Goal: Task Accomplishment & Management: Complete application form

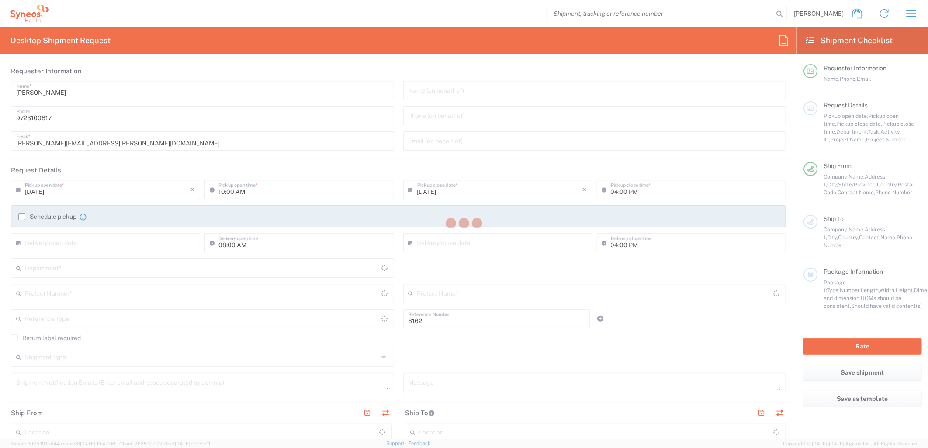
type input "Department"
type input "Texas"
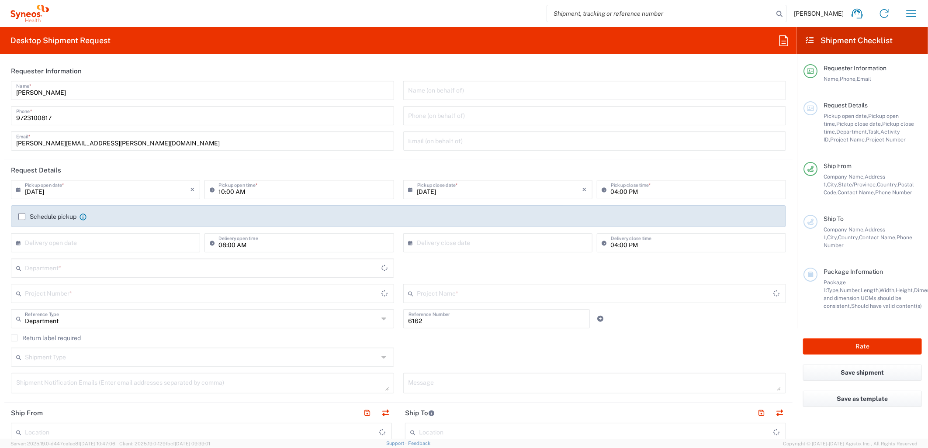
type input "United States"
type input "Syneos Health Medical Communic"
click at [218, 189] on input "10:00 AM" at bounding box center [303, 188] width 170 height 15
type input "08:00 AM"
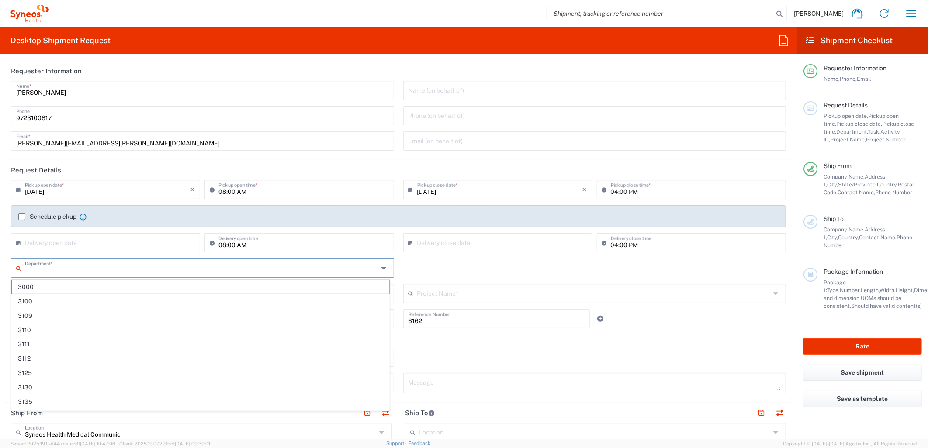
click at [113, 272] on input "text" at bounding box center [202, 267] width 354 height 15
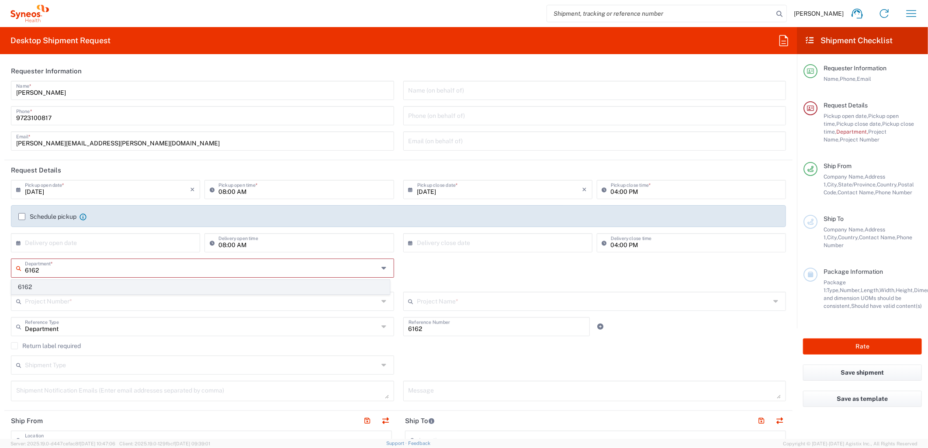
type input "6162"
click at [95, 284] on span "6162" at bounding box center [201, 288] width 378 height 14
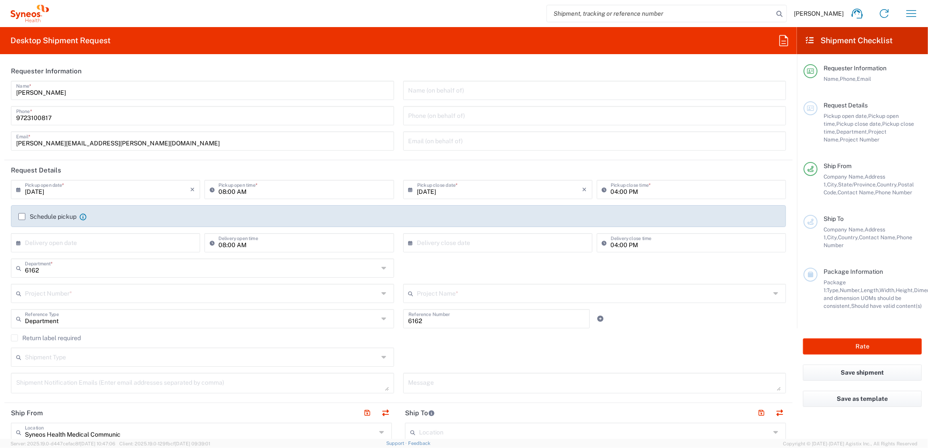
click at [88, 295] on input "text" at bounding box center [202, 292] width 354 height 15
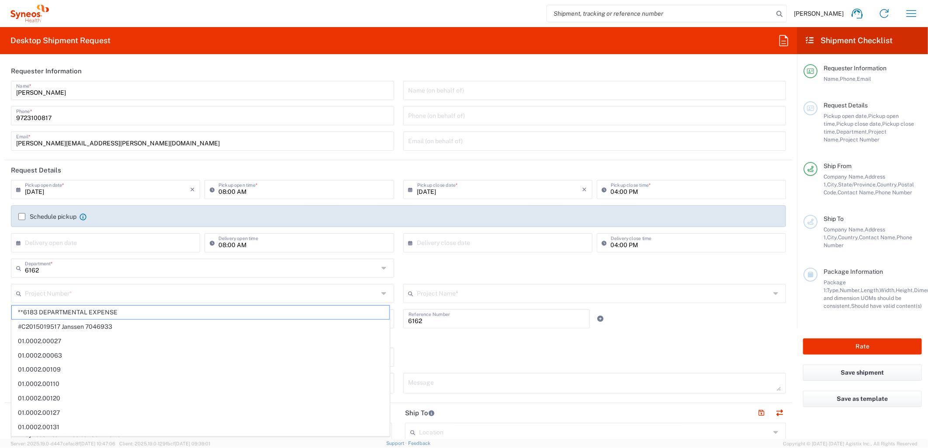
click at [722, 70] on header "Requester Information" at bounding box center [398, 71] width 788 height 20
click at [163, 287] on input "text" at bounding box center [202, 292] width 354 height 15
paste input "MCUS.IMSE.CL.7068638"
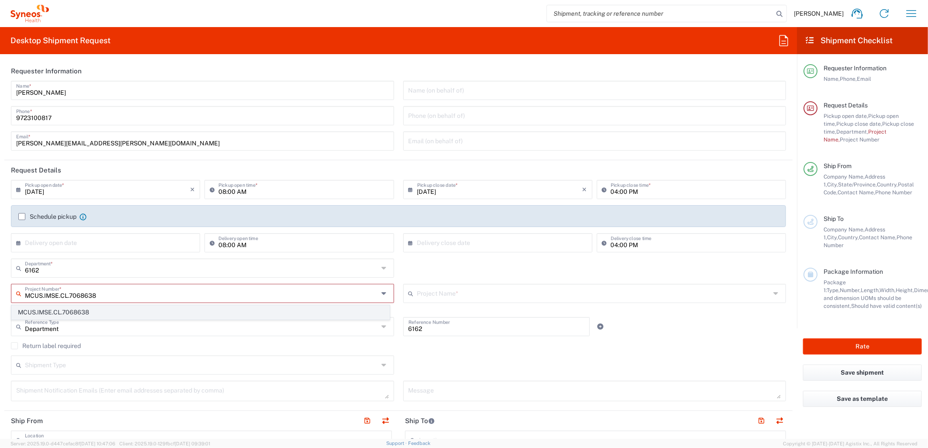
type input "MCUS.IMSE.CL.7068638"
click at [112, 315] on span "MCUS.IMSE.CL.7068638" at bounding box center [201, 313] width 378 height 14
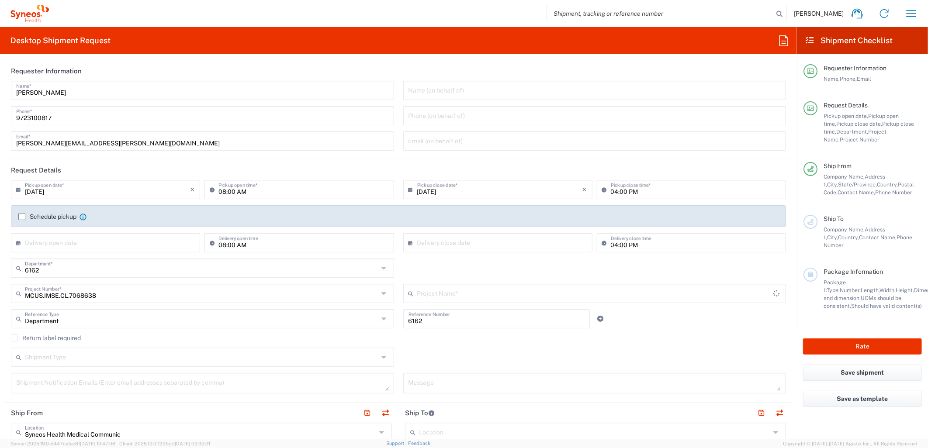
type input "Takeda.SpkrBureau.25.7068638"
click at [600, 321] on link at bounding box center [601, 319] width 12 height 12
click at [182, 350] on input "text" at bounding box center [202, 343] width 354 height 15
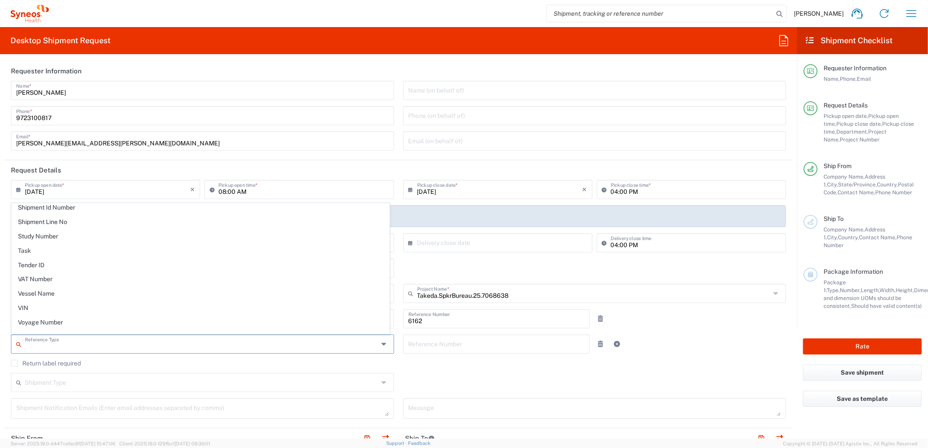
scroll to position [792, 0]
click at [52, 227] on span "Task" at bounding box center [201, 227] width 378 height 14
type input "Task"
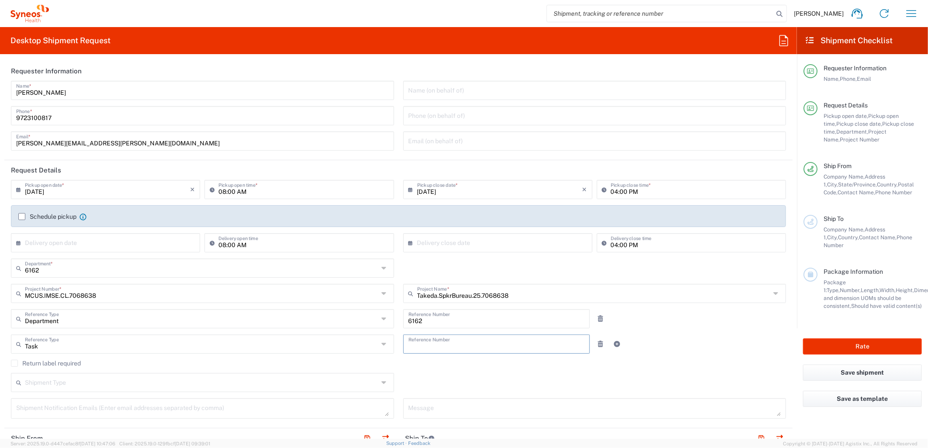
click at [480, 345] on input "text" at bounding box center [497, 343] width 177 height 15
type input "001"
click at [613, 342] on icon at bounding box center [617, 344] width 8 height 6
click at [177, 366] on input "text" at bounding box center [202, 368] width 354 height 15
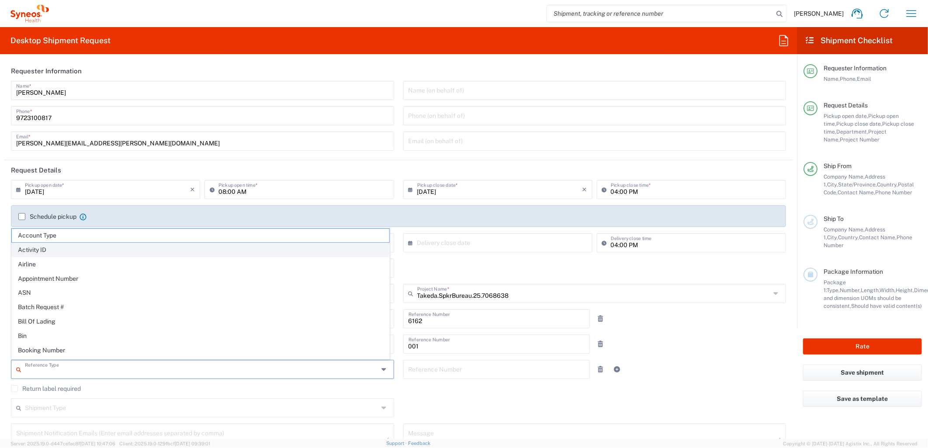
click at [178, 251] on span "Activity ID" at bounding box center [201, 250] width 378 height 14
type input "Activity ID"
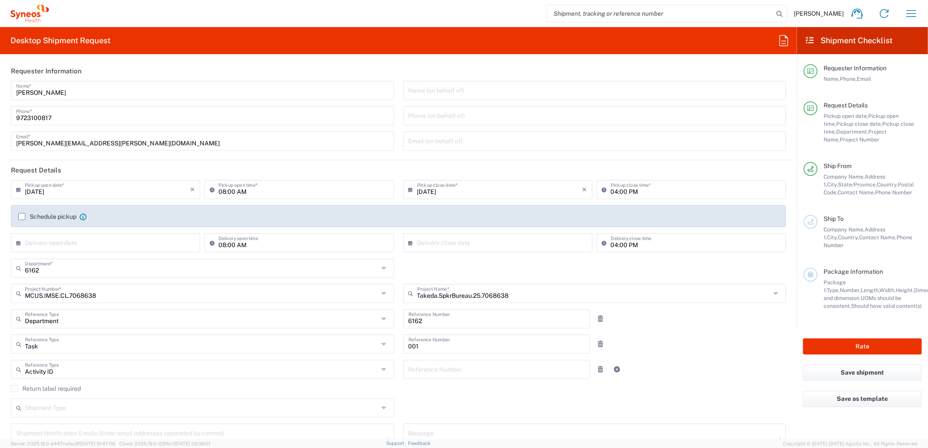
click at [534, 366] on input "text" at bounding box center [497, 368] width 177 height 15
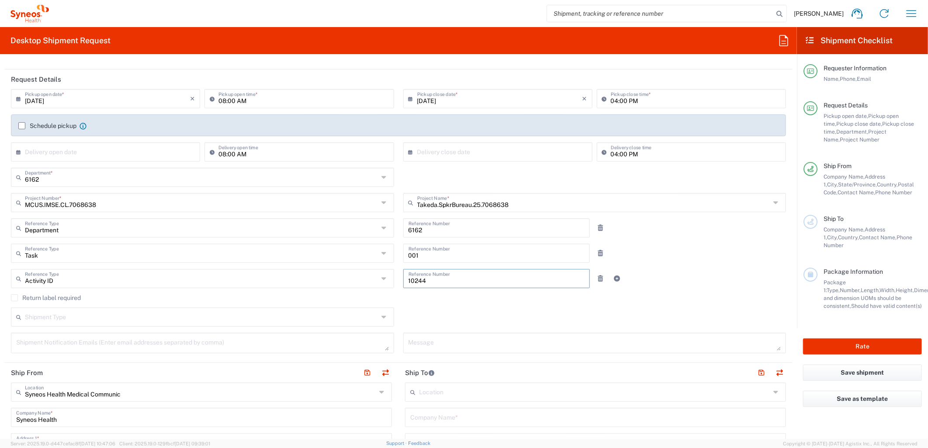
scroll to position [97, 0]
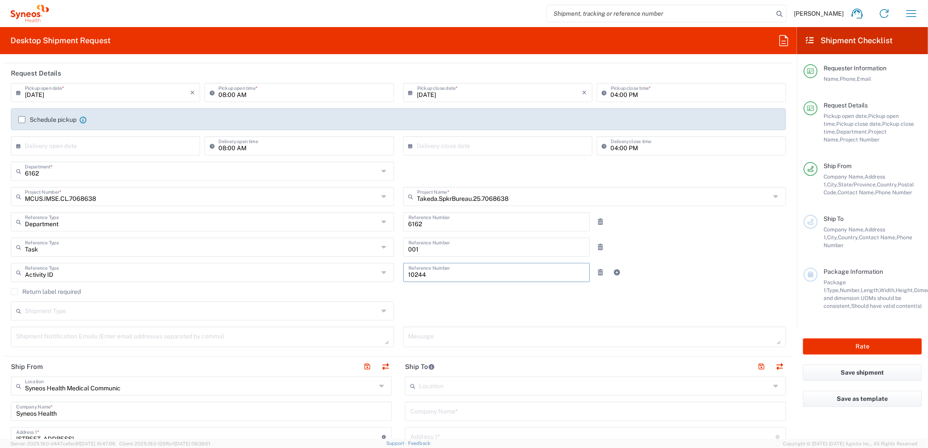
type input "10244"
click at [211, 310] on input "text" at bounding box center [202, 310] width 354 height 15
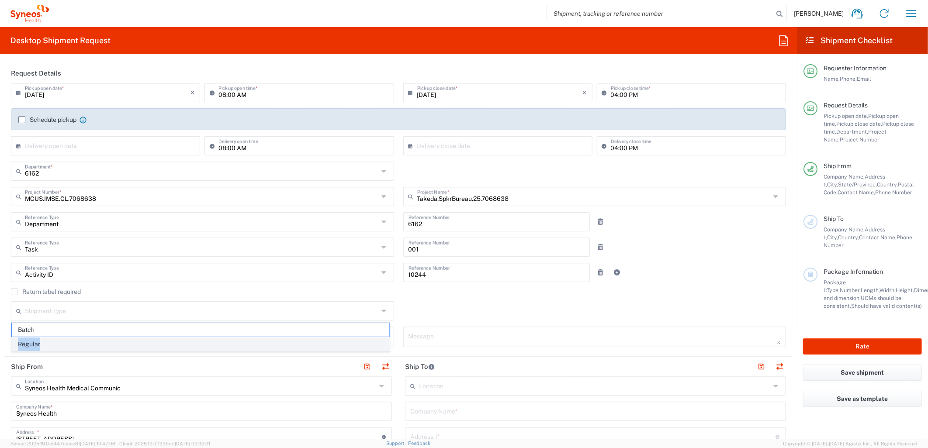
drag, startPoint x: 158, startPoint y: 333, endPoint x: 156, endPoint y: 340, distance: 7.2
click at [156, 340] on ul "Batch Regular" at bounding box center [200, 337] width 378 height 29
click at [155, 341] on span "Regular" at bounding box center [201, 345] width 378 height 14
type input "Regular"
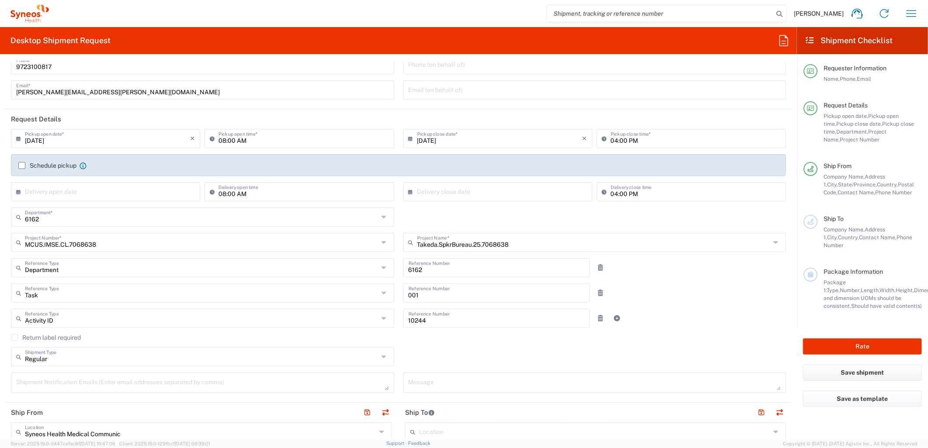
scroll to position [0, 0]
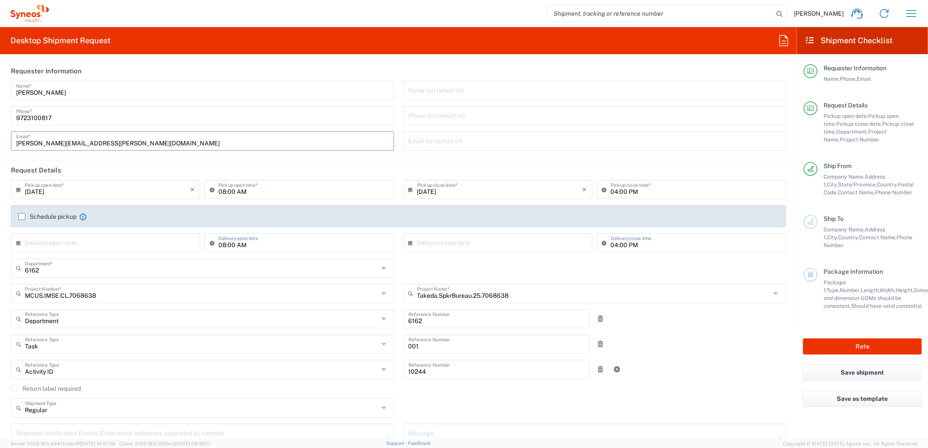
drag, startPoint x: 136, startPoint y: 139, endPoint x: -72, endPoint y: 136, distance: 208.4
click at [0, 136] on html "Kasey Burgan Home Shipment estimator Shipment tracking Desktop shipment request…" at bounding box center [464, 224] width 928 height 448
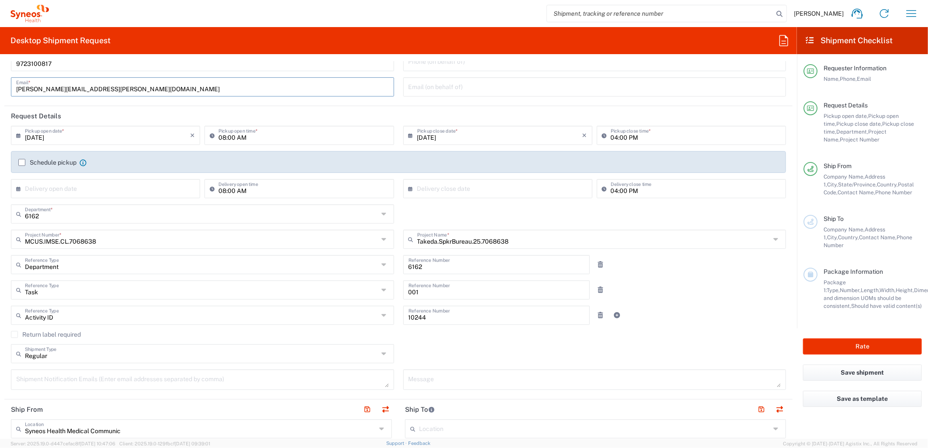
scroll to position [97, 0]
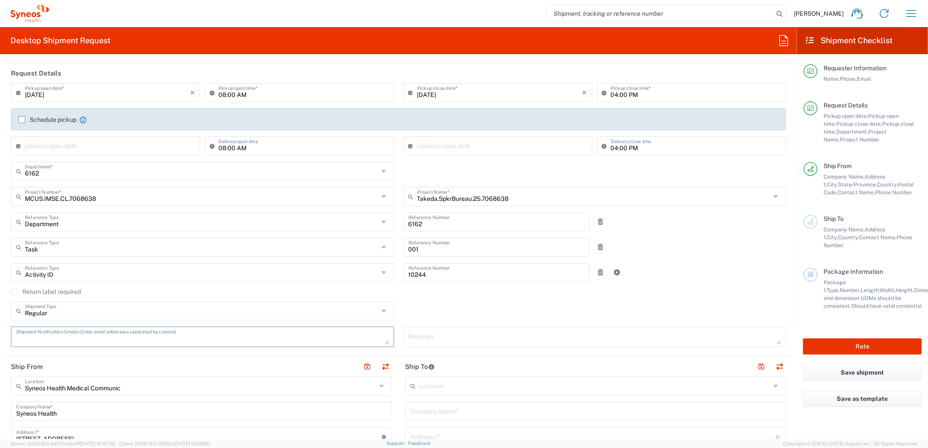
click at [85, 337] on textarea at bounding box center [202, 336] width 373 height 15
paste textarea "kasey.burgan@syneoshealth.com"
type textarea "kasey.burgan@syneoshealth.com"
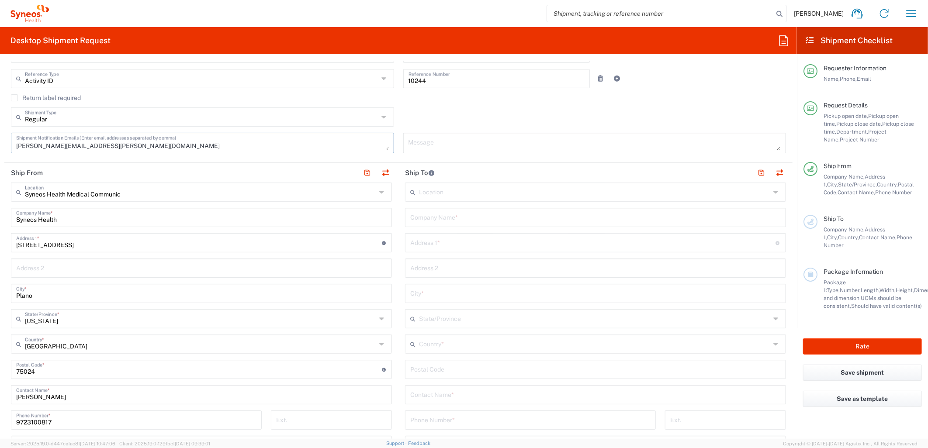
click at [448, 225] on div "Company Name *" at bounding box center [595, 217] width 381 height 19
click at [448, 222] on input "text" at bounding box center [595, 216] width 371 height 15
type input "Takeda"
click at [720, 94] on div "09/18/2025 × Pickup open date * Cancel Apply 08:00 AM Pickup open time * 09/18/…" at bounding box center [399, 24] width 784 height 270
click at [447, 242] on input "text" at bounding box center [593, 242] width 366 height 15
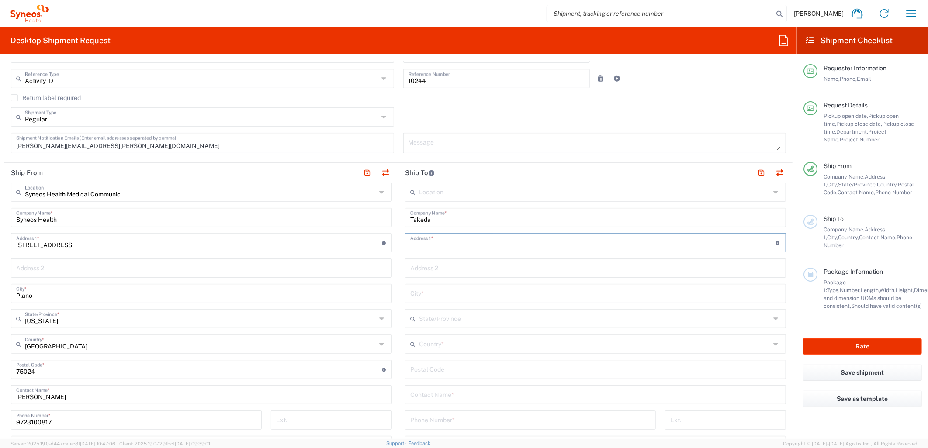
paste input "1451 Livorna Road"
type input "1451 Livorna Road"
click at [440, 295] on input "text" at bounding box center [595, 292] width 371 height 15
type input "Alamo"
click at [461, 350] on input "text" at bounding box center [594, 343] width 351 height 15
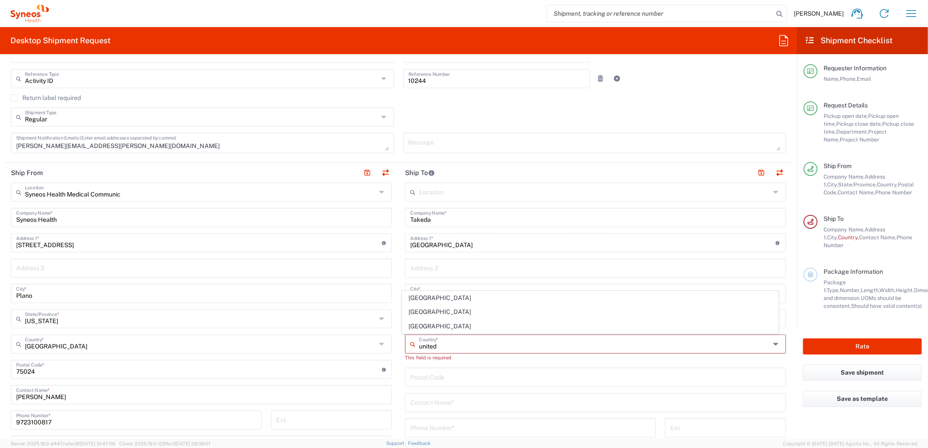
click at [414, 322] on span "United States" at bounding box center [590, 327] width 376 height 14
type input "United States"
click at [442, 319] on input "text" at bounding box center [594, 318] width 351 height 15
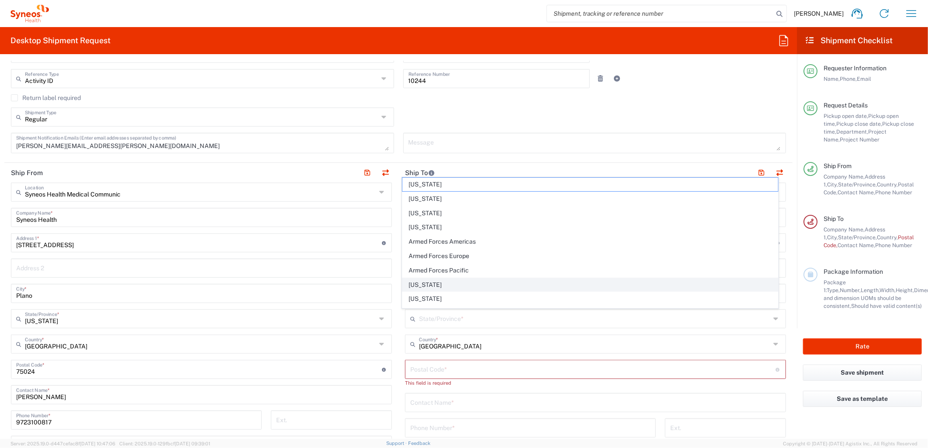
click at [424, 282] on span "California" at bounding box center [590, 285] width 376 height 14
type input "California"
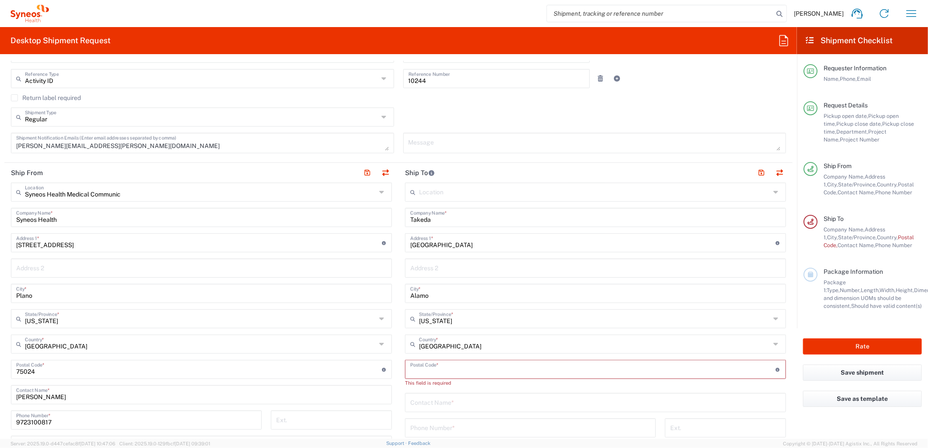
drag, startPoint x: 444, startPoint y: 364, endPoint x: 401, endPoint y: 371, distance: 43.3
click at [444, 364] on input "undefined" at bounding box center [593, 368] width 366 height 15
click at [469, 366] on input "undefined" at bounding box center [593, 368] width 366 height 15
paste input "94507"
type input "94507"
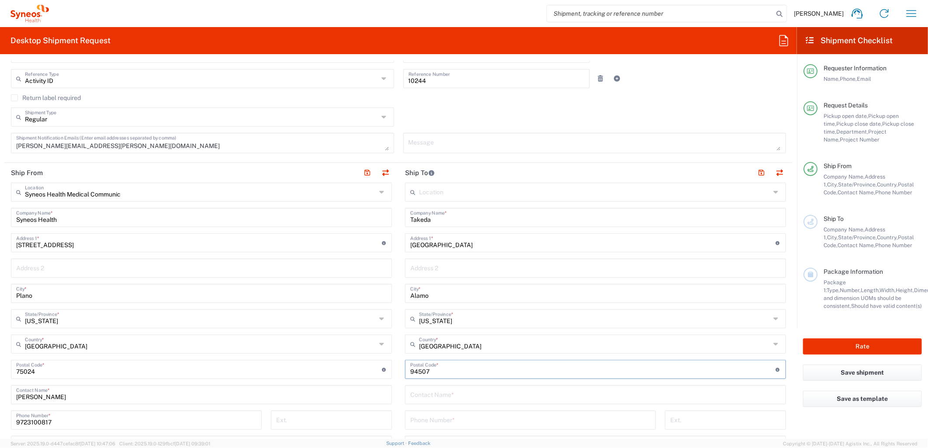
click at [418, 399] on input "text" at bounding box center [595, 394] width 371 height 15
type input "Natalie Sweeney"
click at [451, 417] on input "tel" at bounding box center [530, 419] width 240 height 15
paste input "+1 9252167915"
drag, startPoint x: 414, startPoint y: 420, endPoint x: 358, endPoint y: 438, distance: 58.2
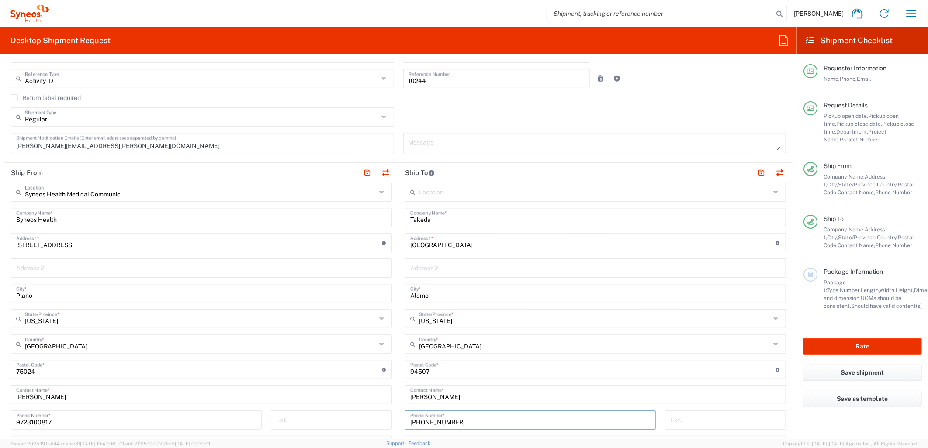
click at [359, 436] on div "Ship From Syneos Health Medical Communic Location Syneos Health Medical Communi…" at bounding box center [398, 358] width 788 height 390
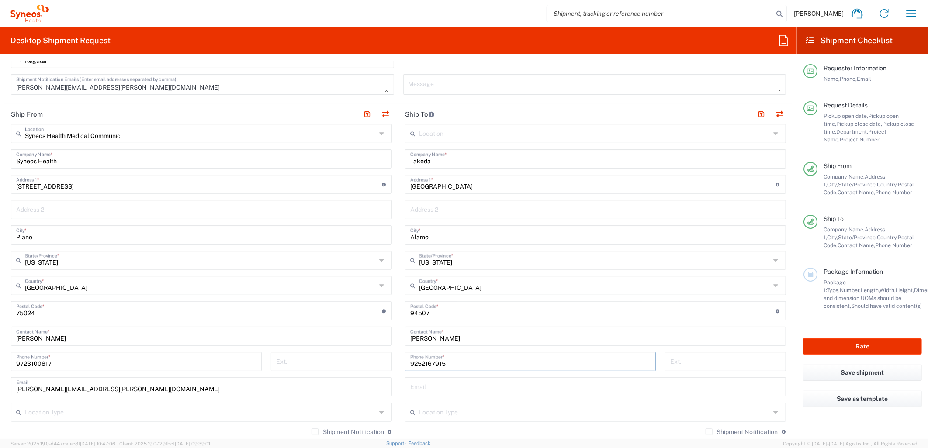
scroll to position [402, 0]
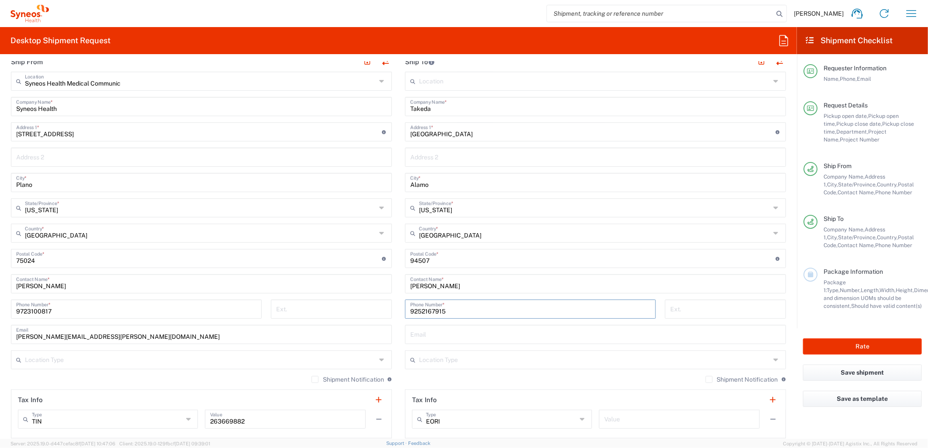
type input "9252167915"
click at [154, 367] on div "Location Type" at bounding box center [201, 359] width 381 height 19
click at [392, 173] on main "Syneos Health Medical Communic Location Syneos Health Medical Communic Addison …" at bounding box center [201, 255] width 394 height 367
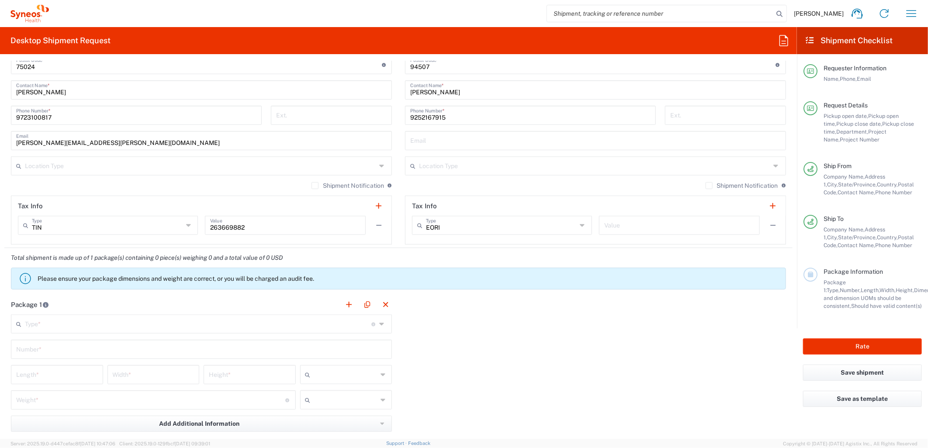
scroll to position [693, 0]
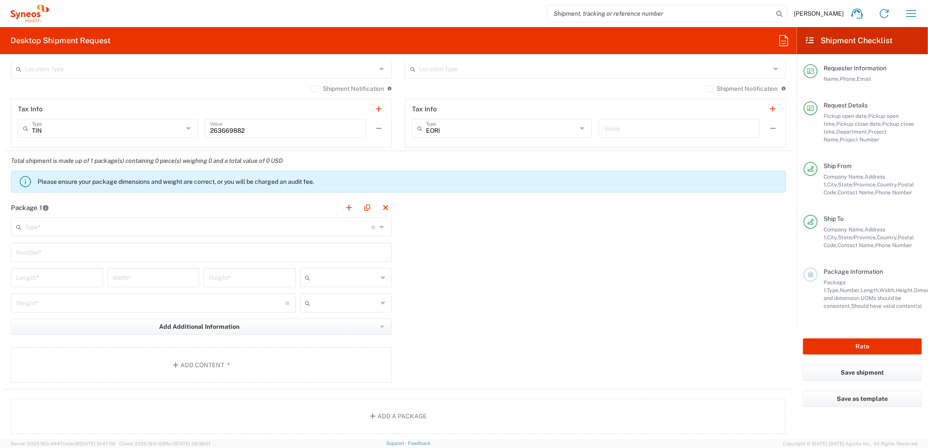
click at [153, 223] on input "text" at bounding box center [198, 226] width 347 height 15
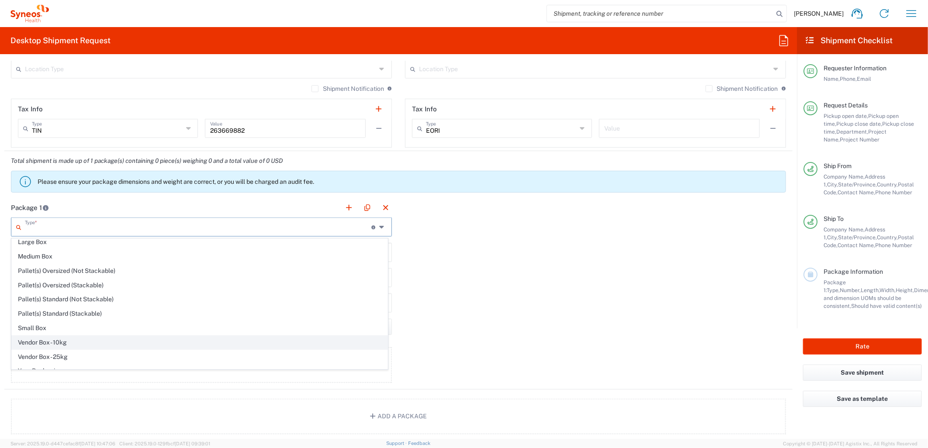
scroll to position [28, 0]
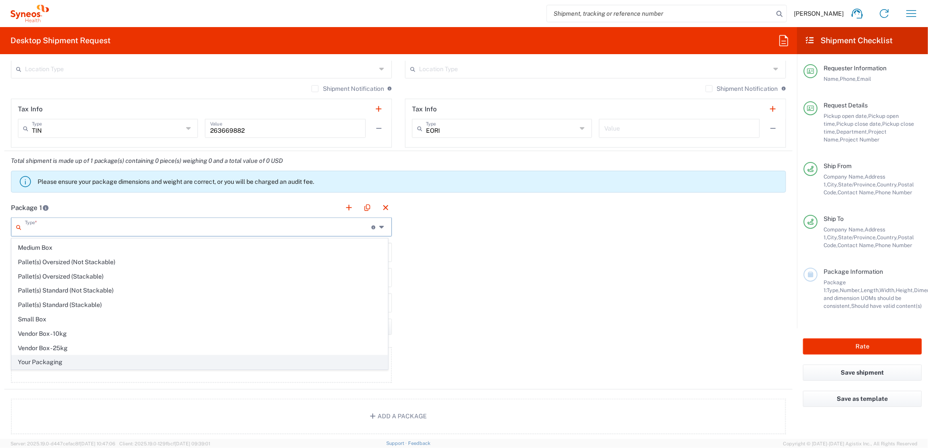
click at [77, 358] on span "Your Packaging" at bounding box center [200, 363] width 376 height 14
type input "Your Packaging"
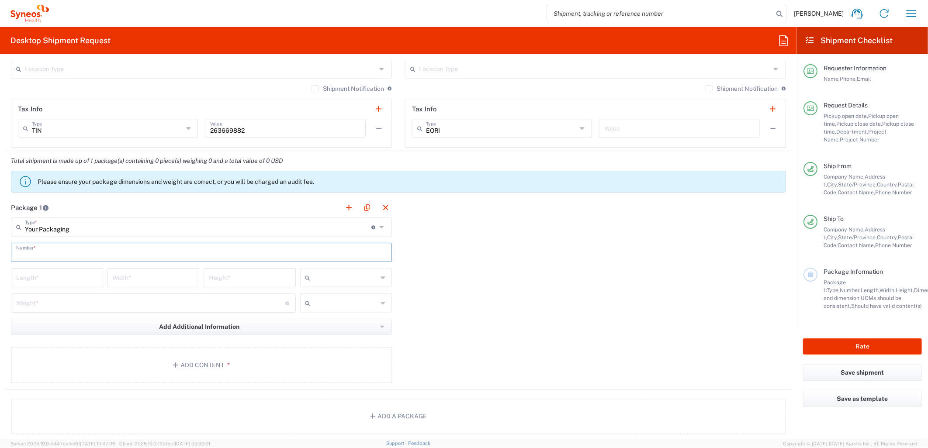
click at [64, 256] on input "text" at bounding box center [201, 251] width 371 height 15
type input "1"
click at [62, 272] on input "number" at bounding box center [57, 277] width 82 height 15
type input "12"
click at [142, 282] on input "number" at bounding box center [154, 277] width 82 height 15
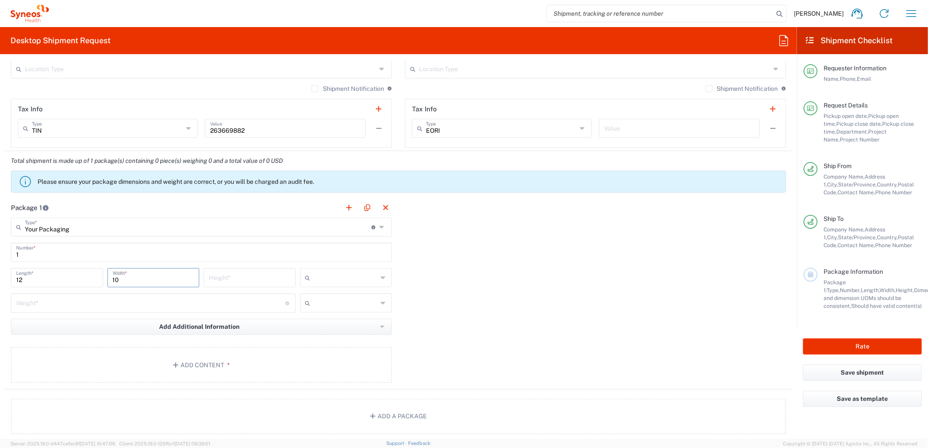
type input "10"
click at [222, 275] on input "number" at bounding box center [250, 277] width 82 height 15
type input "1"
click at [365, 277] on input "text" at bounding box center [346, 278] width 64 height 14
click at [322, 320] on span "in" at bounding box center [342, 326] width 89 height 14
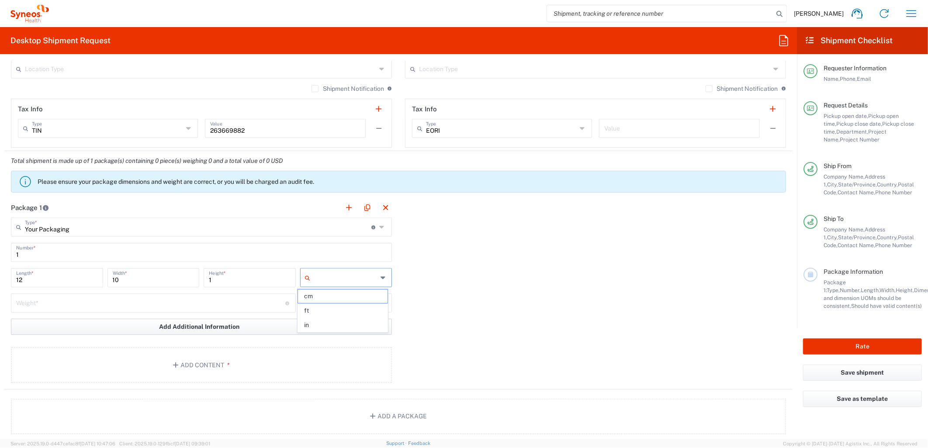
type input "in"
click at [211, 297] on input "number" at bounding box center [150, 302] width 269 height 15
type input "5"
click at [355, 306] on input "text" at bounding box center [346, 303] width 64 height 14
click at [331, 336] on span "lbs" at bounding box center [342, 336] width 89 height 14
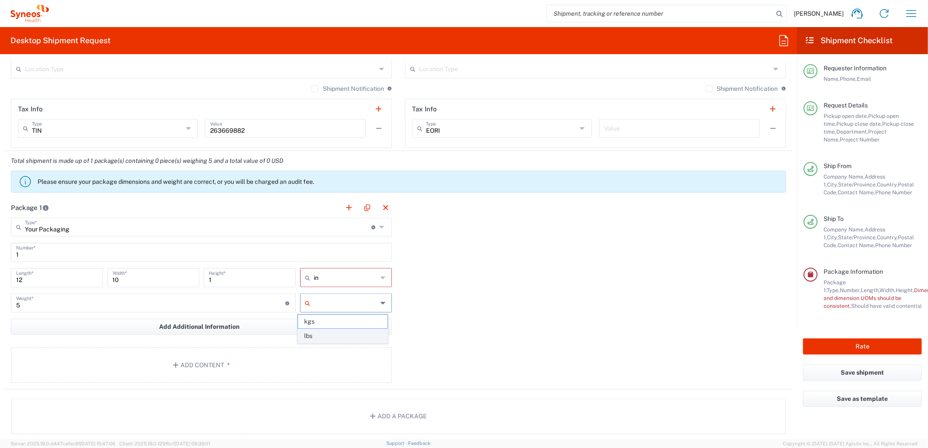
type input "lbs"
drag, startPoint x: 404, startPoint y: 336, endPoint x: 298, endPoint y: 364, distance: 109.3
click at [401, 337] on div "Package 1 Your Packaging Type * Material used to package goods Envelope Large B…" at bounding box center [398, 294] width 788 height 192
click at [293, 366] on button "Add Content *" at bounding box center [201, 365] width 381 height 36
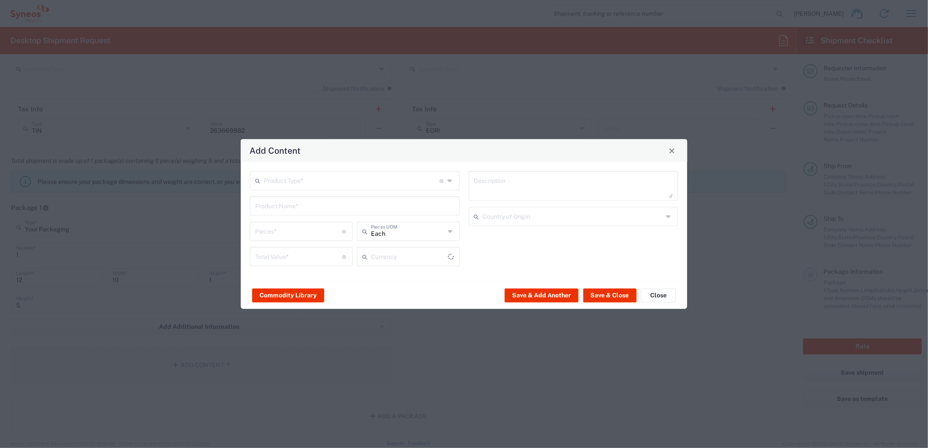
type input "US Dollar"
click at [389, 186] on input "text" at bounding box center [352, 180] width 176 height 15
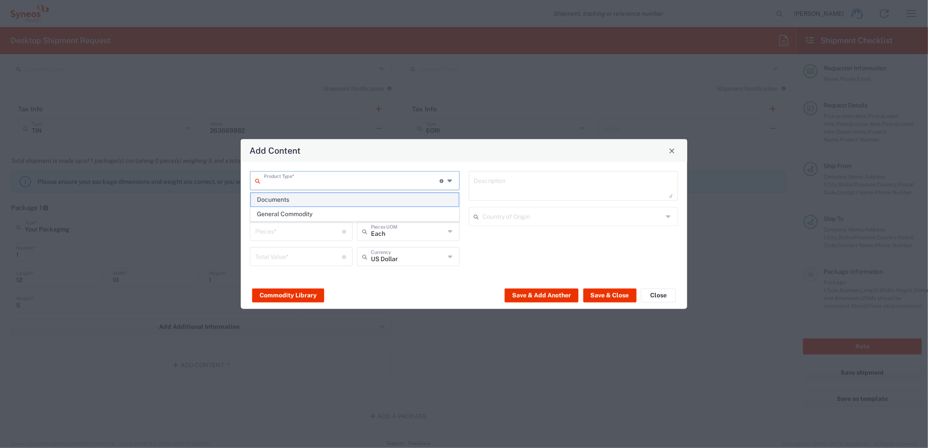
click at [335, 201] on span "Documents" at bounding box center [355, 200] width 208 height 14
type input "Documents"
type input "1"
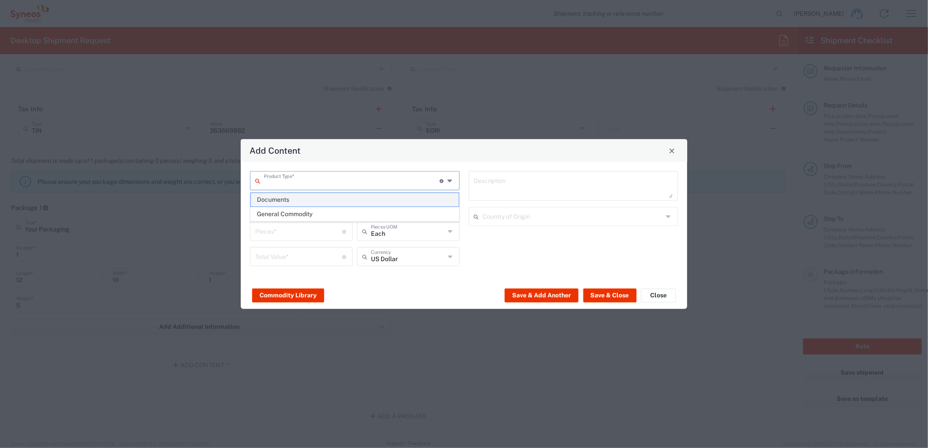
type textarea "Documents"
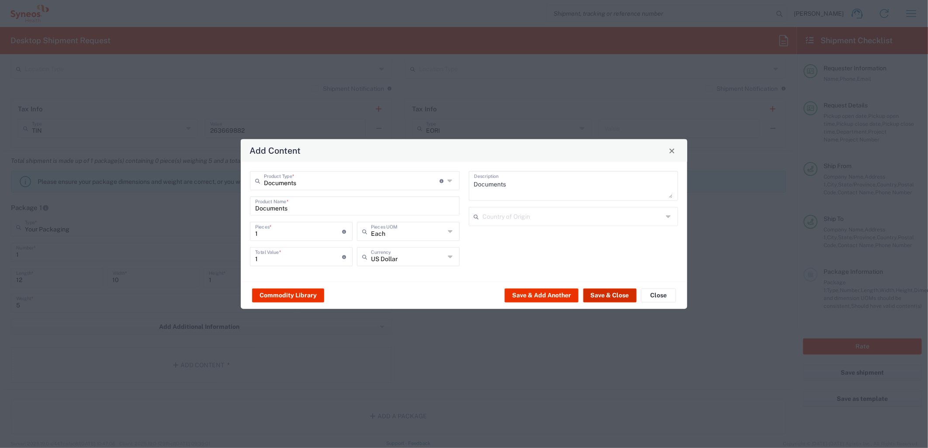
click at [606, 295] on button "Save & Close" at bounding box center [609, 295] width 53 height 14
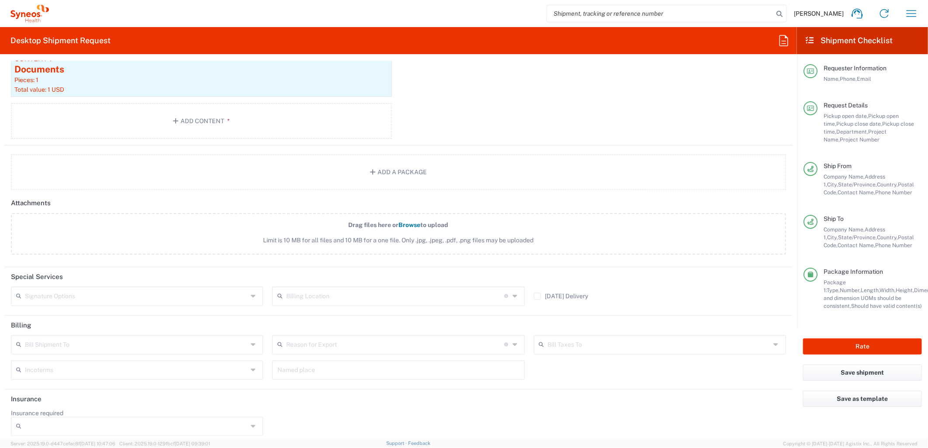
scroll to position [994, 0]
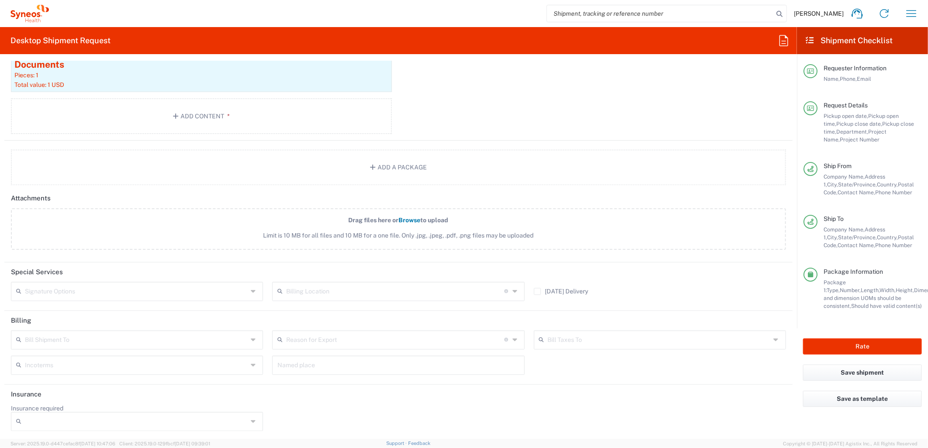
click at [182, 335] on input "text" at bounding box center [136, 339] width 223 height 15
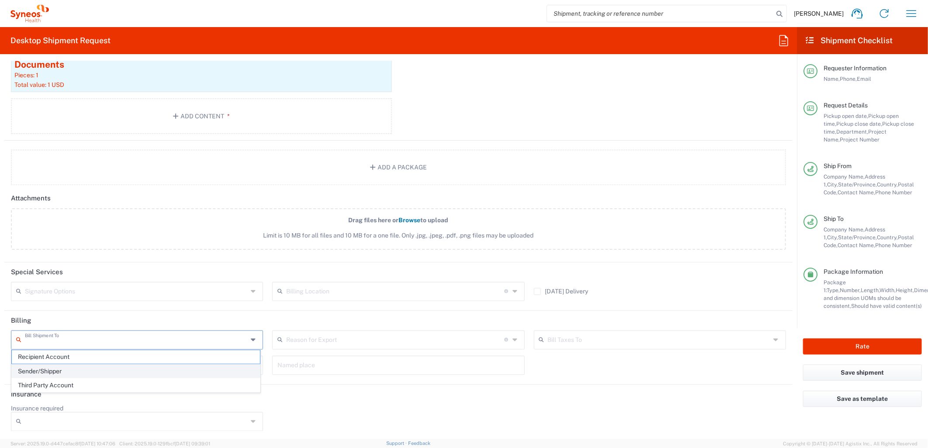
click at [109, 366] on span "Sender/Shipper" at bounding box center [136, 372] width 248 height 14
type input "Sender/Shipper"
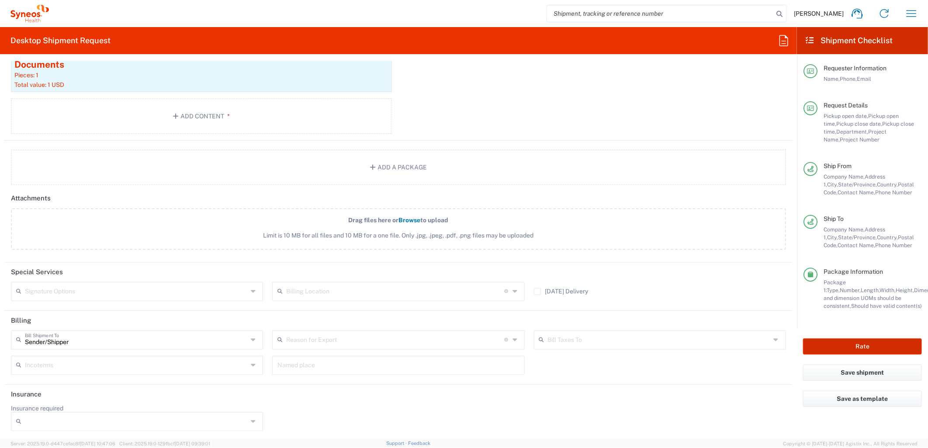
click at [833, 352] on button "Rate" at bounding box center [862, 347] width 119 height 16
type input "MCUS.IMSE.CL.7068638"
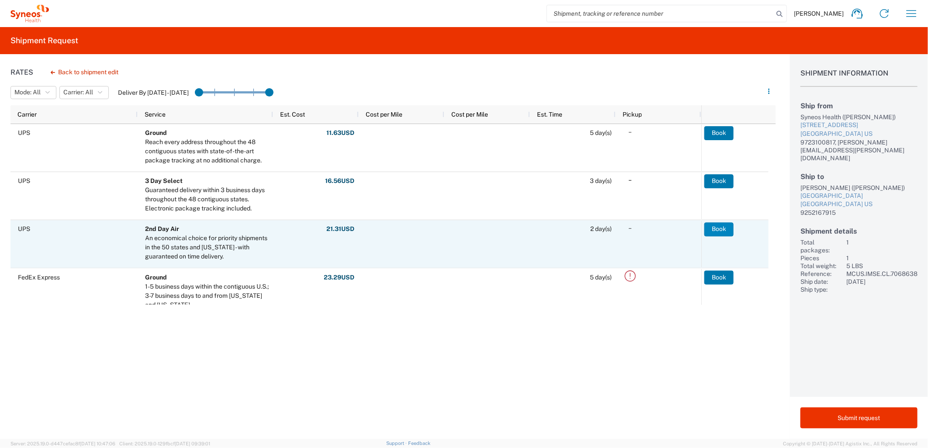
click at [720, 229] on button "Book" at bounding box center [718, 229] width 29 height 14
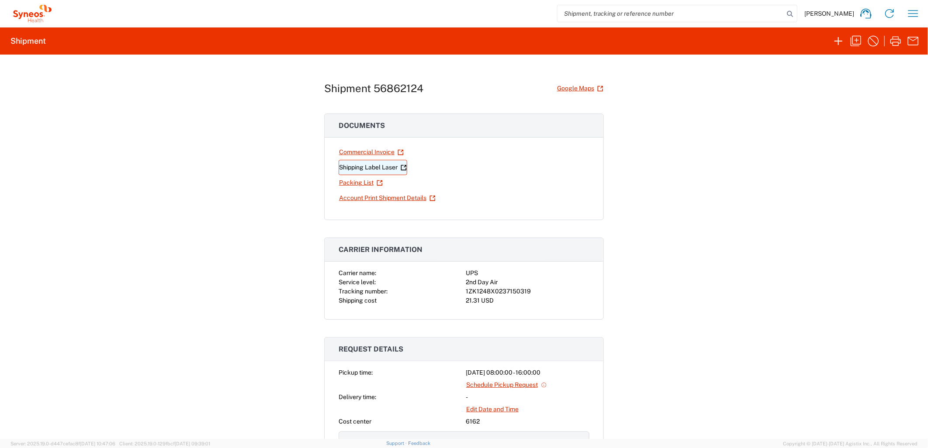
click at [385, 169] on link "Shipping Label Laser" at bounding box center [373, 167] width 69 height 15
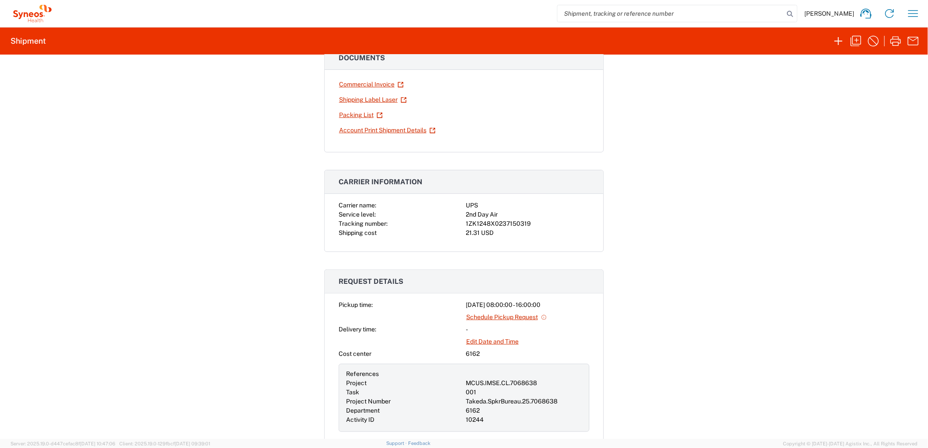
scroll to position [243, 0]
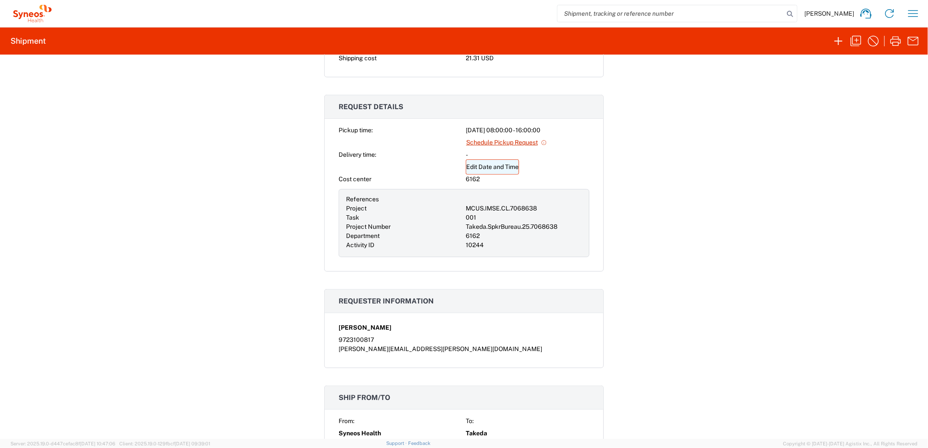
click at [504, 171] on link "Edit Date and Time" at bounding box center [492, 166] width 53 height 15
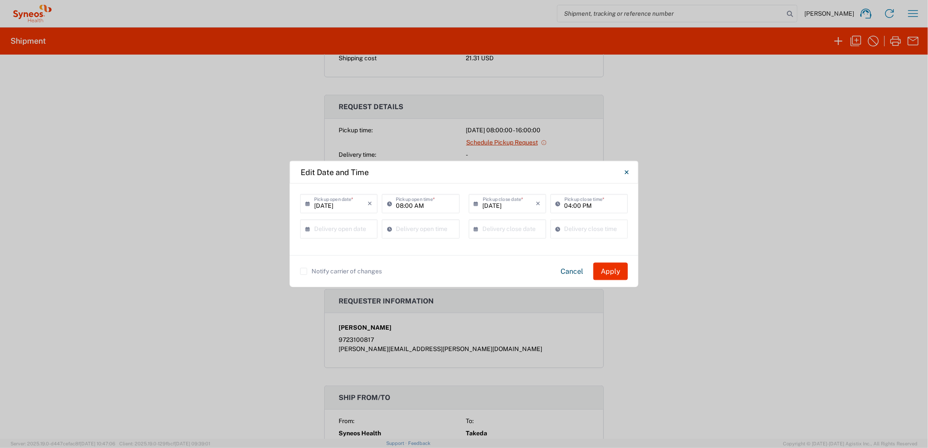
click at [343, 208] on input "09/18/2025" at bounding box center [340, 203] width 53 height 15
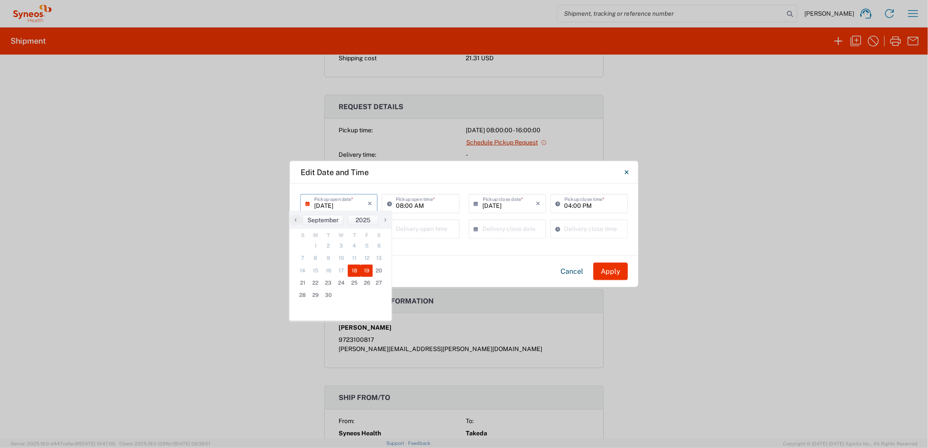
click at [366, 269] on span "19" at bounding box center [367, 271] width 12 height 12
type input "09/19/2025"
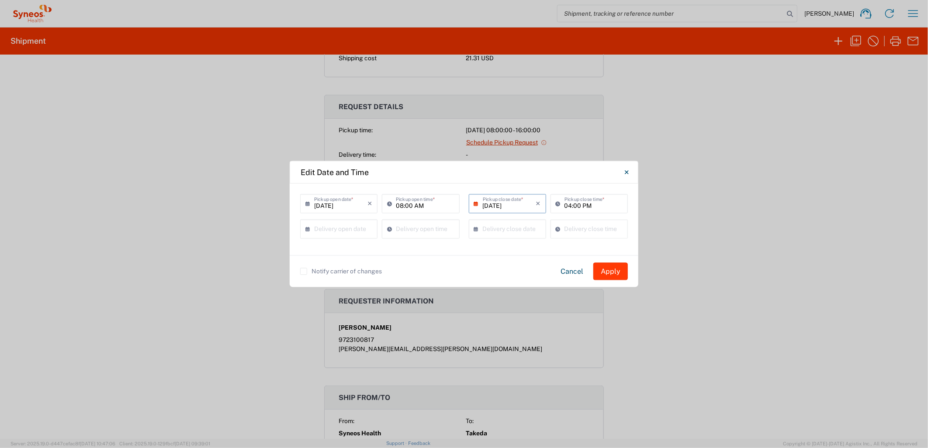
click at [612, 277] on button "Apply" at bounding box center [610, 271] width 35 height 17
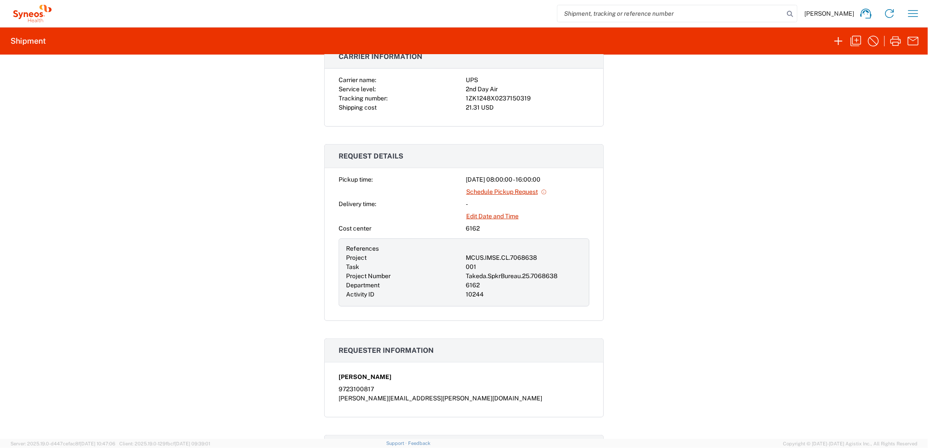
scroll to position [0, 0]
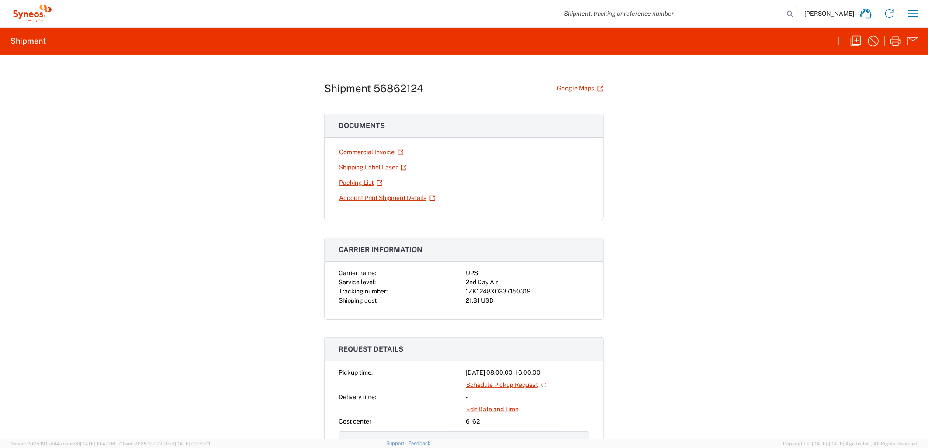
click at [857, 270] on div "Shipment 56862124 Google Maps Documents Commercial Invoice Shipping Label Laser…" at bounding box center [464, 247] width 928 height 385
click at [374, 168] on link "Shipping Label Laser" at bounding box center [373, 167] width 69 height 15
